Goal: Find specific page/section: Find specific page/section

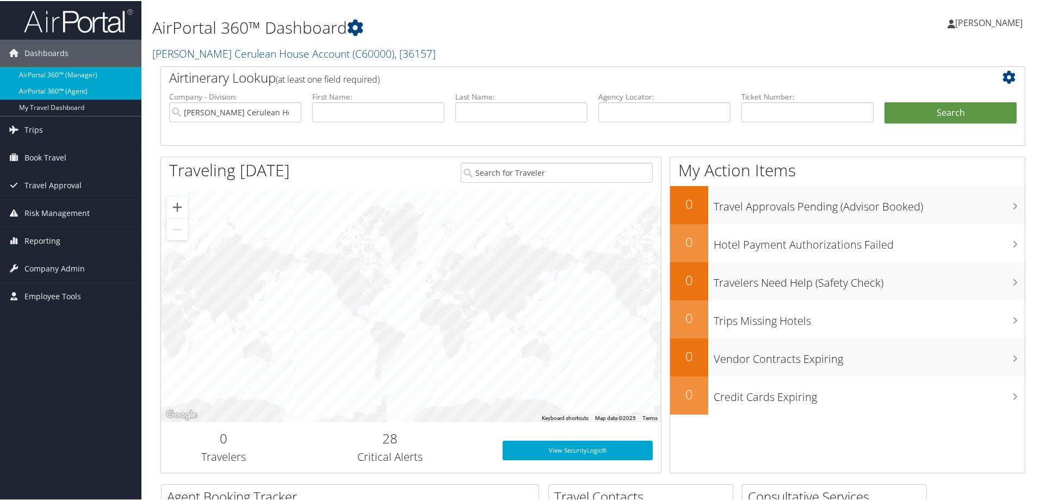
click at [60, 91] on link "AirPortal 360™ (Agent)" at bounding box center [70, 90] width 141 height 16
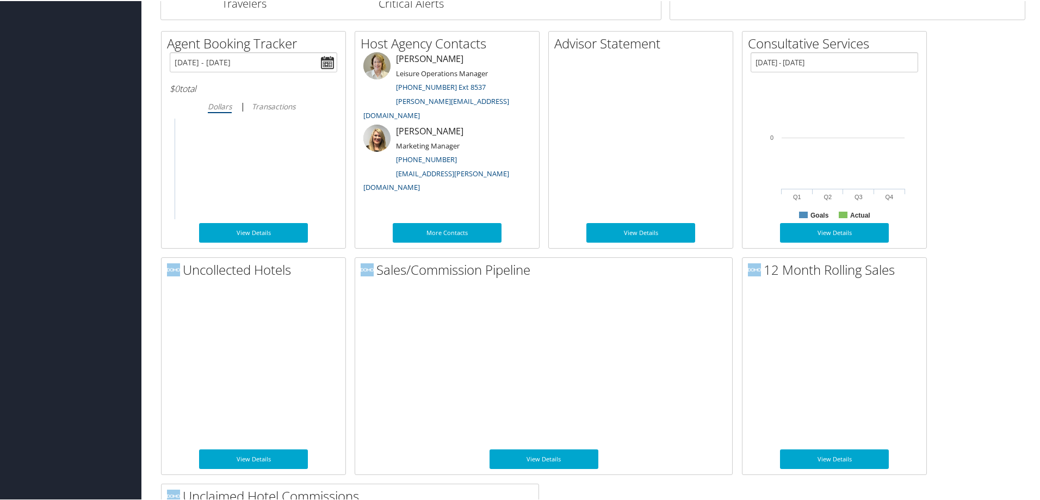
scroll to position [653, 0]
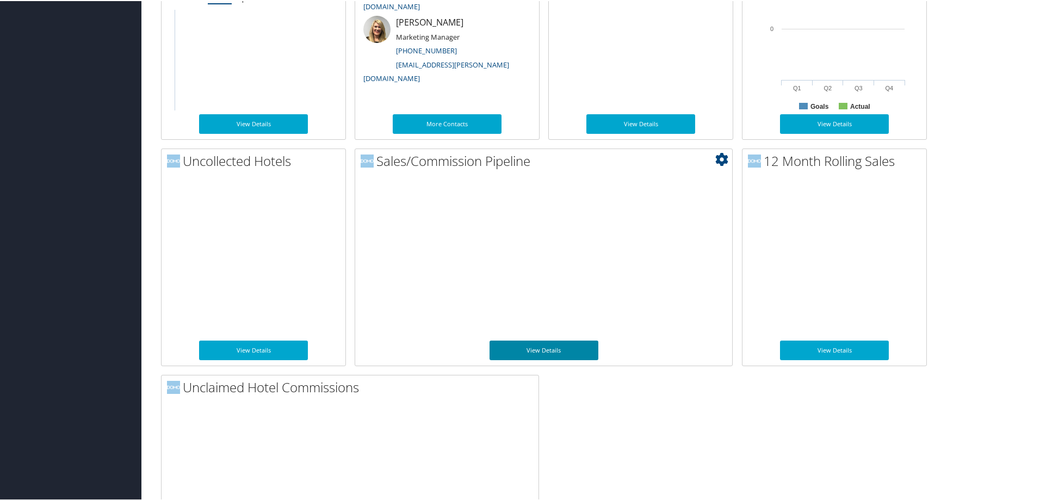
click at [533, 356] on link "View Details" at bounding box center [544, 349] width 109 height 20
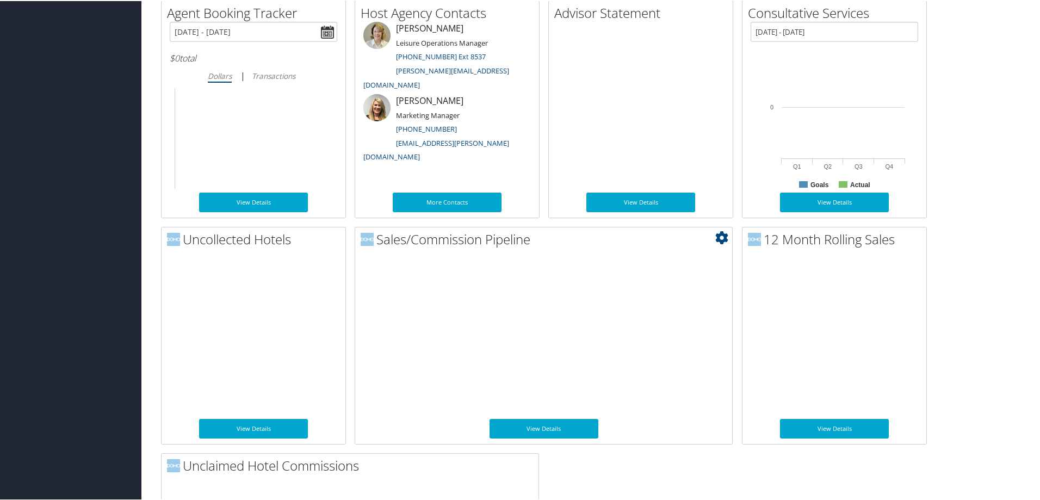
scroll to position [752, 0]
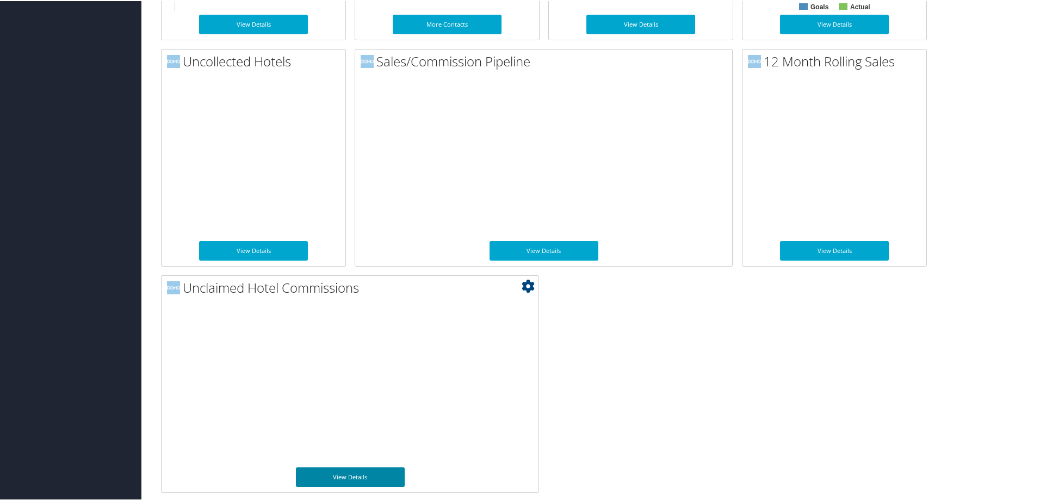
click at [354, 474] on link "View Details" at bounding box center [350, 476] width 109 height 20
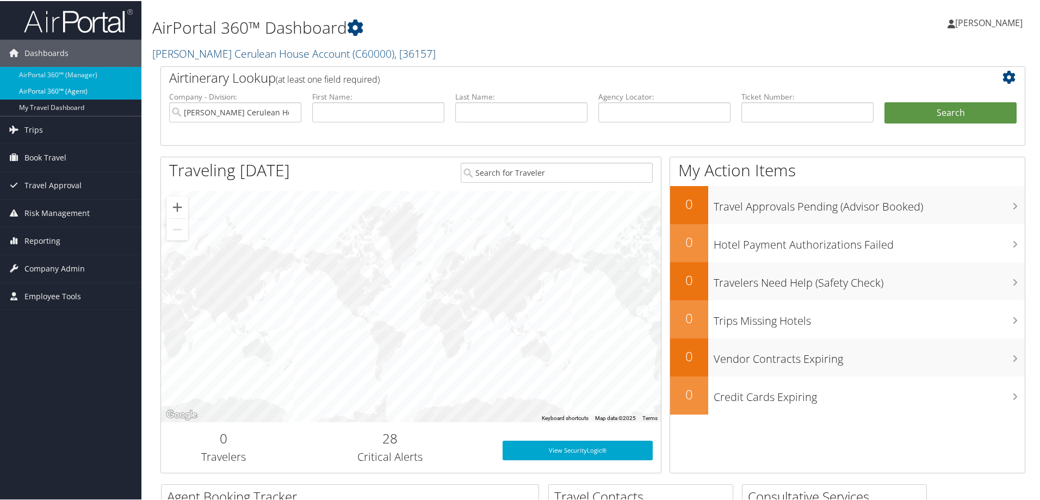
click at [95, 88] on link "AirPortal 360™ (Agent)" at bounding box center [70, 90] width 141 height 16
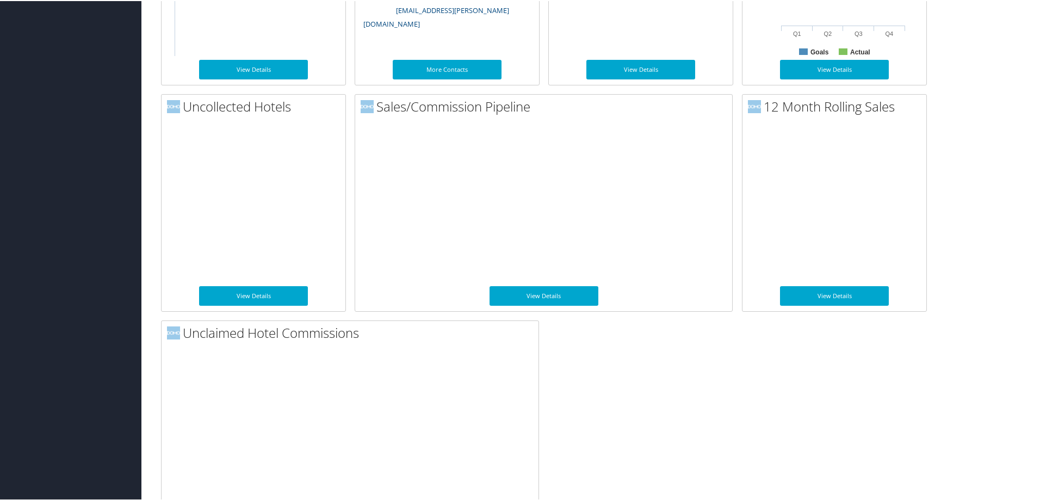
scroll to position [752, 0]
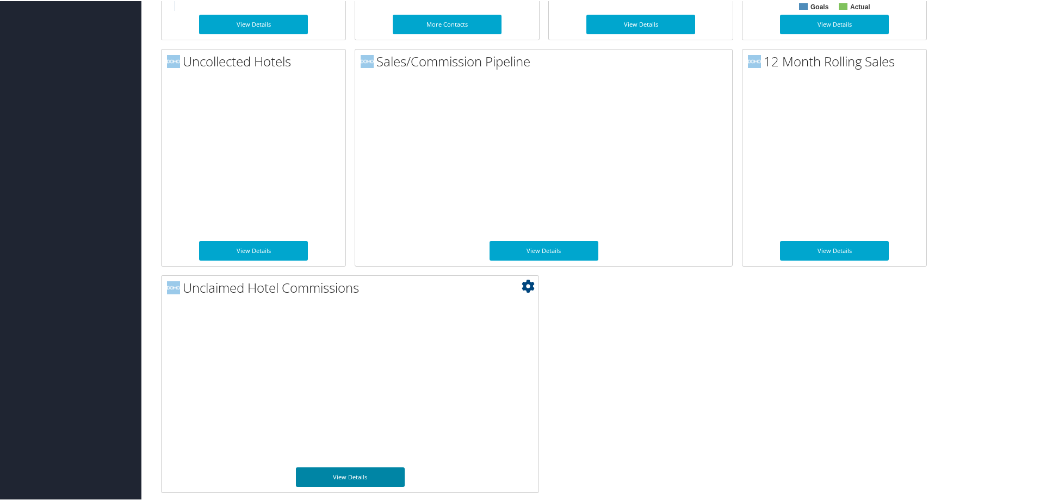
click at [336, 473] on link "View Details" at bounding box center [350, 476] width 109 height 20
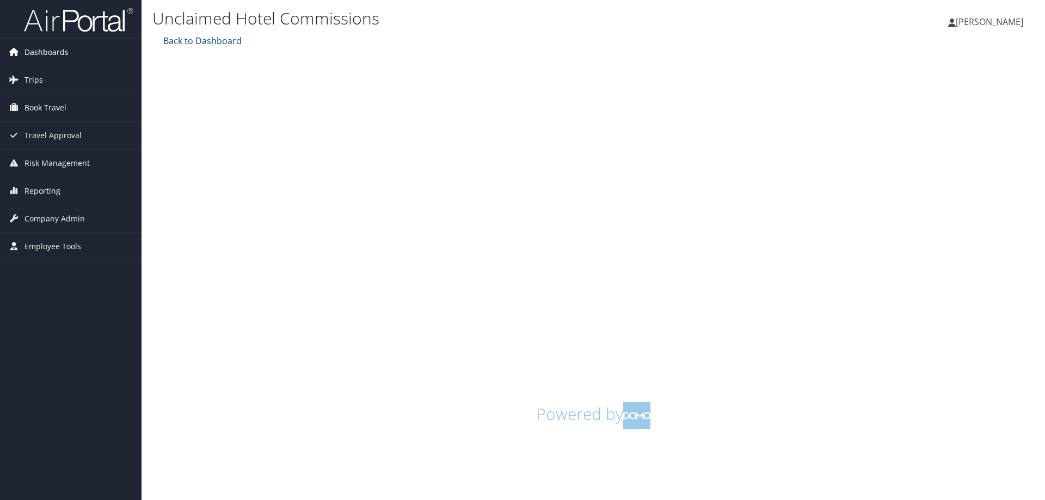
click at [34, 47] on span "Dashboards" at bounding box center [46, 52] width 44 height 27
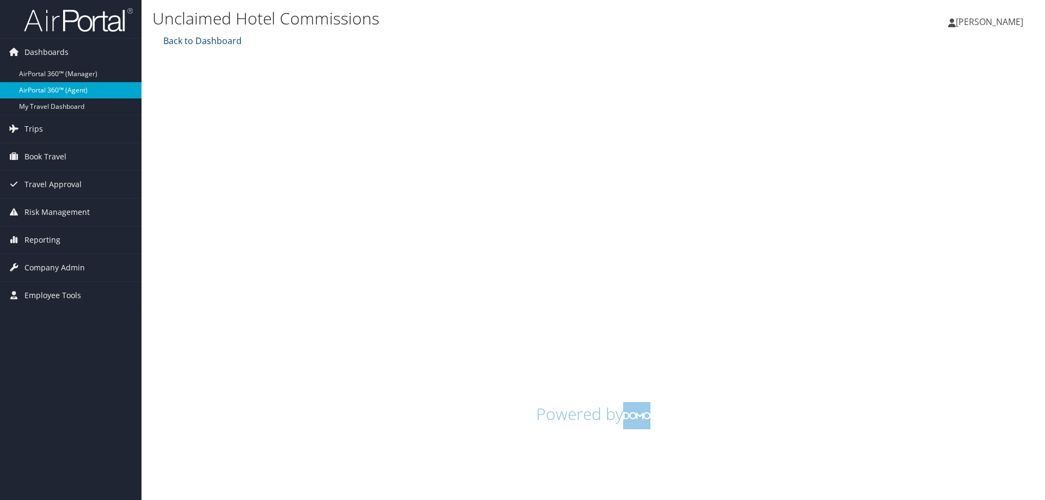
click at [73, 88] on link "AirPortal 360™ (Agent)" at bounding box center [70, 90] width 141 height 16
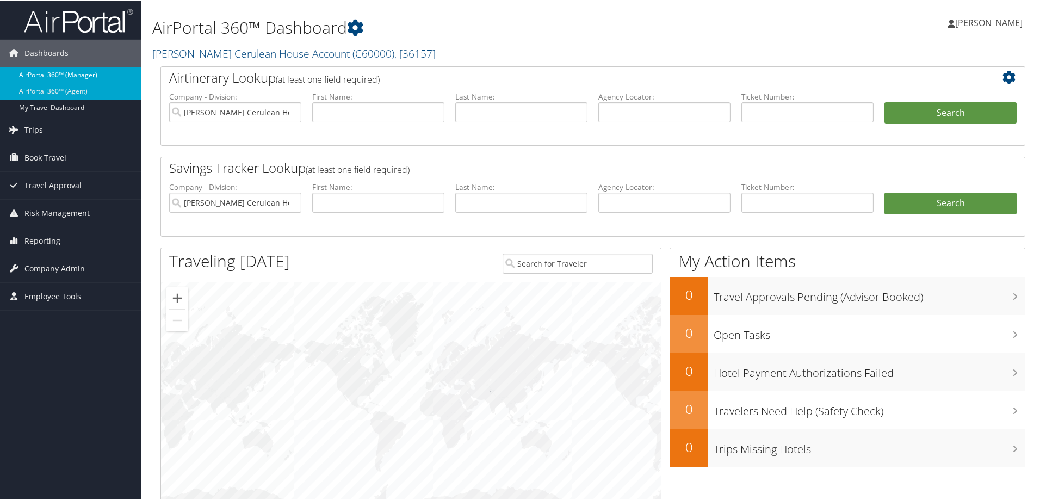
click at [73, 75] on link "AirPortal 360™ (Manager)" at bounding box center [70, 74] width 141 height 16
